Goal: Check status: Check status

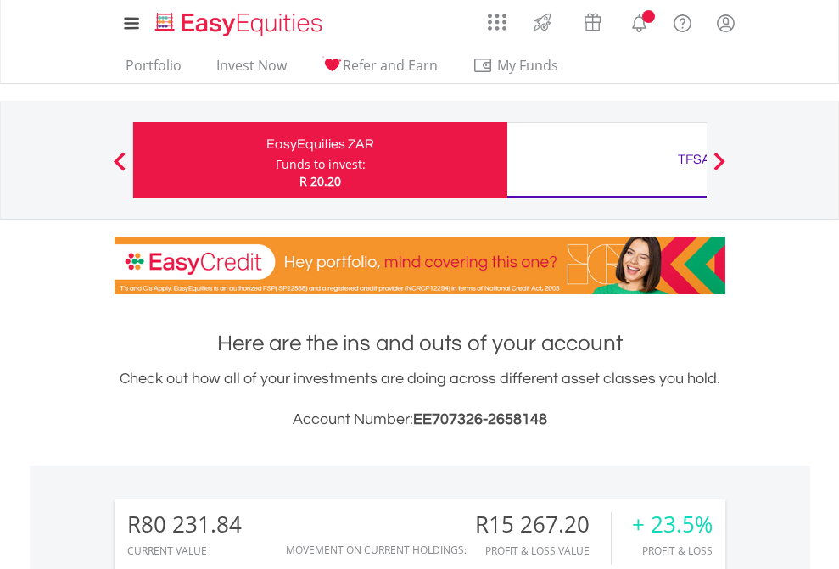
scroll to position [163, 266]
click at [276, 160] on div "Funds to invest:" at bounding box center [321, 164] width 90 height 17
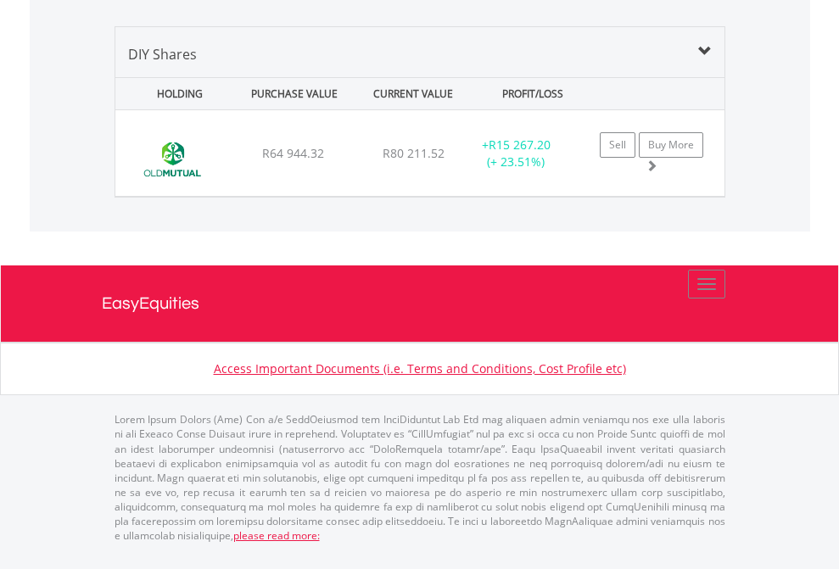
scroll to position [163, 266]
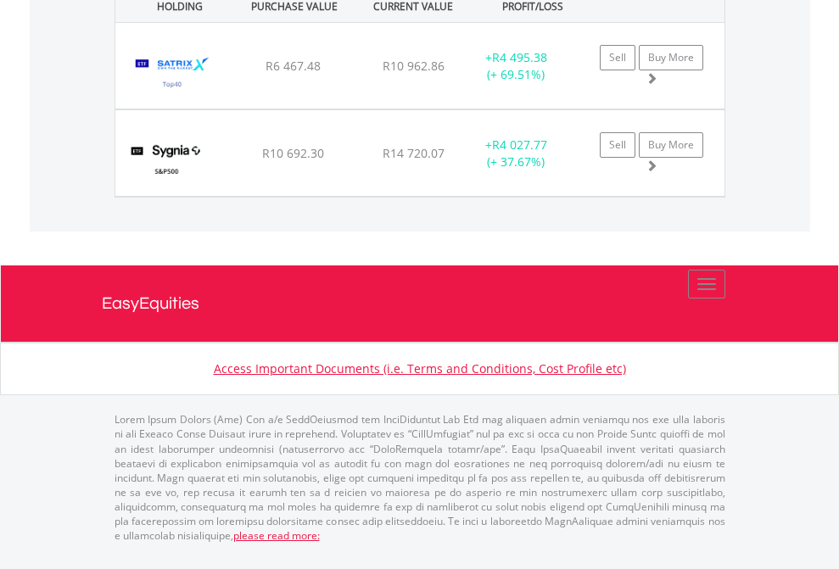
scroll to position [163, 266]
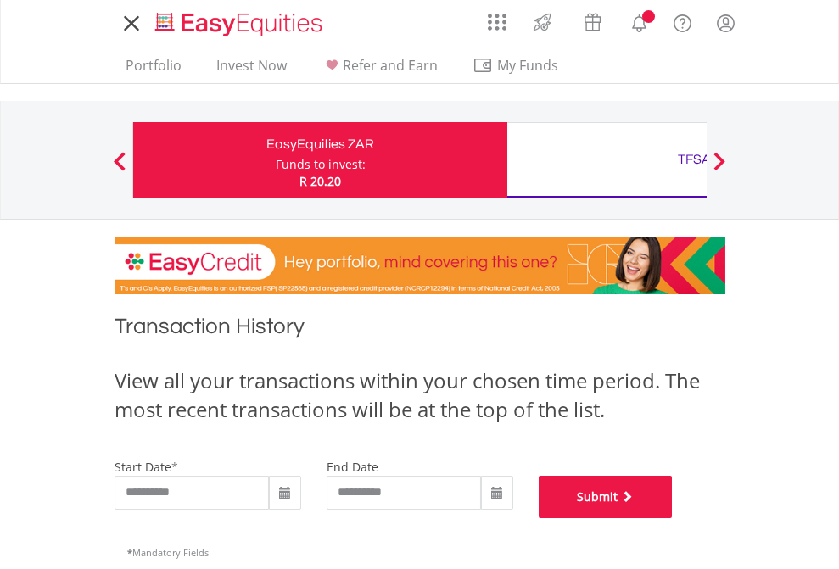
click at [673, 518] on button "Submit" at bounding box center [606, 497] width 134 height 42
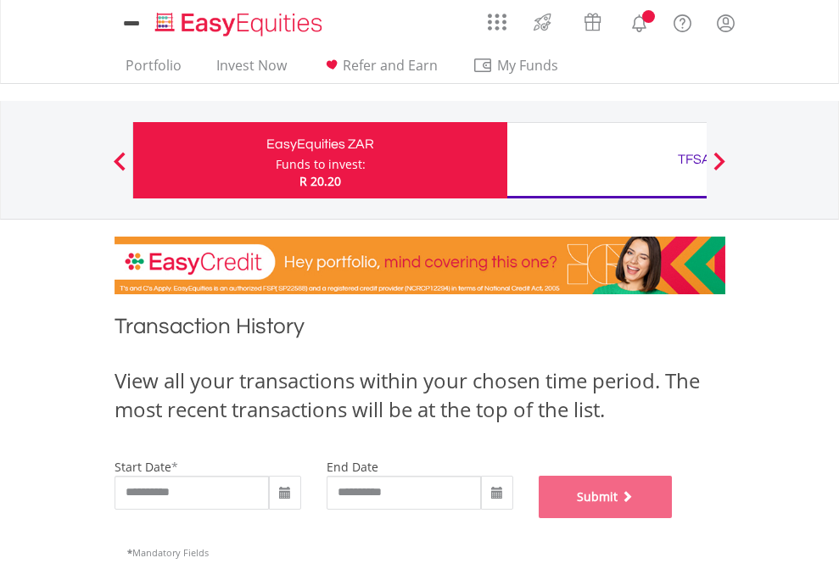
scroll to position [688, 0]
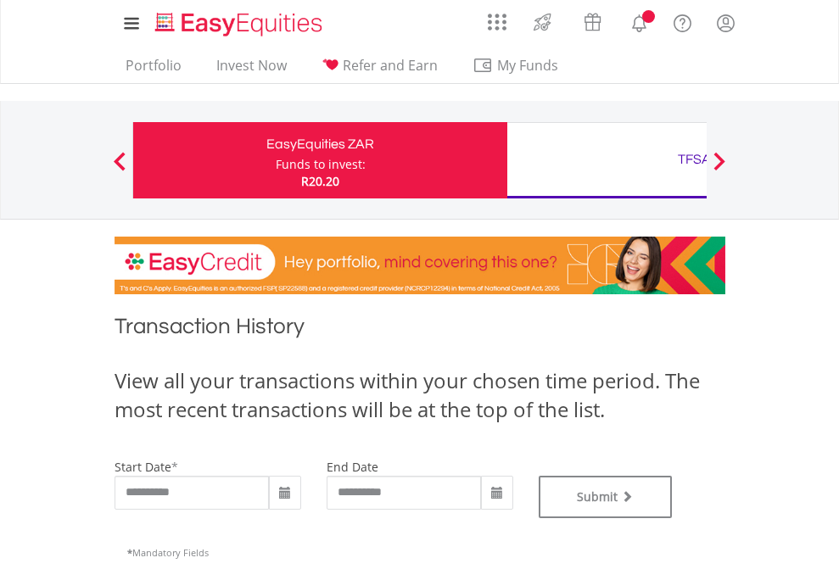
click at [607, 160] on div "TFSA" at bounding box center [695, 160] width 354 height 24
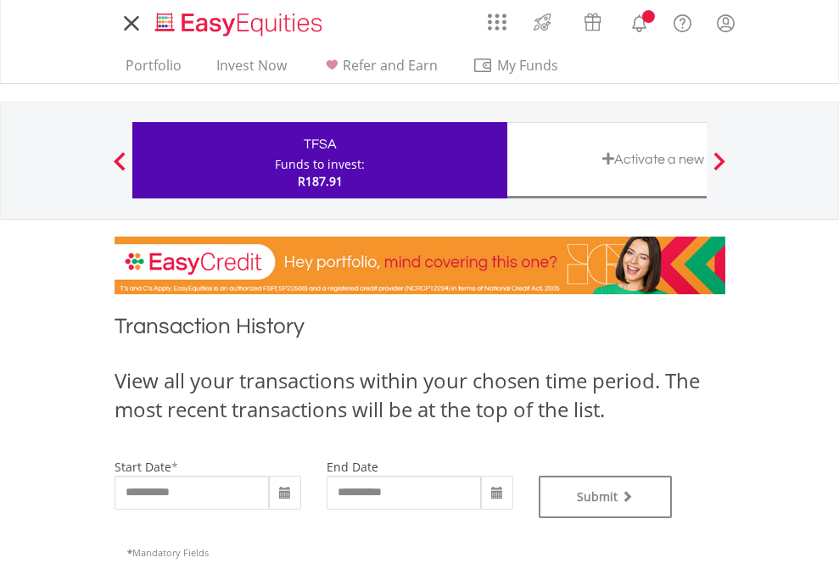
type input "**********"
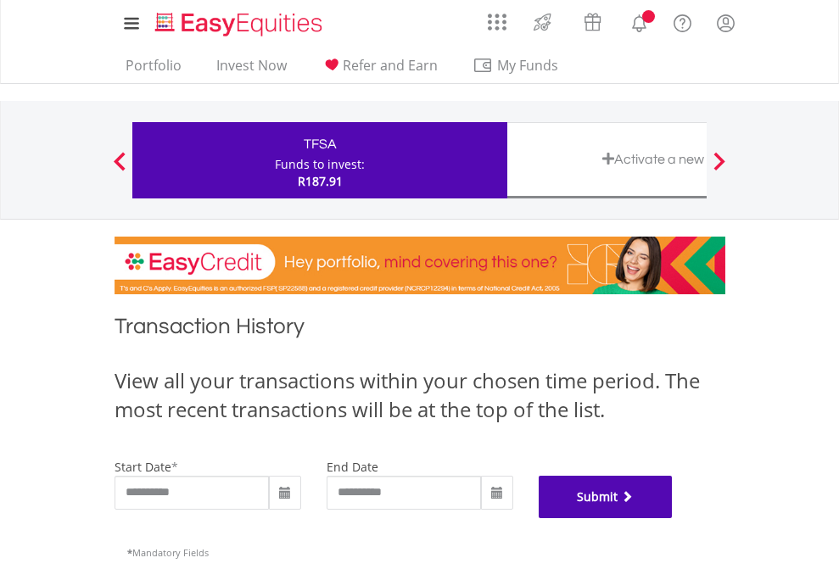
click at [673, 518] on button "Submit" at bounding box center [606, 497] width 134 height 42
